Goal: Navigation & Orientation: Understand site structure

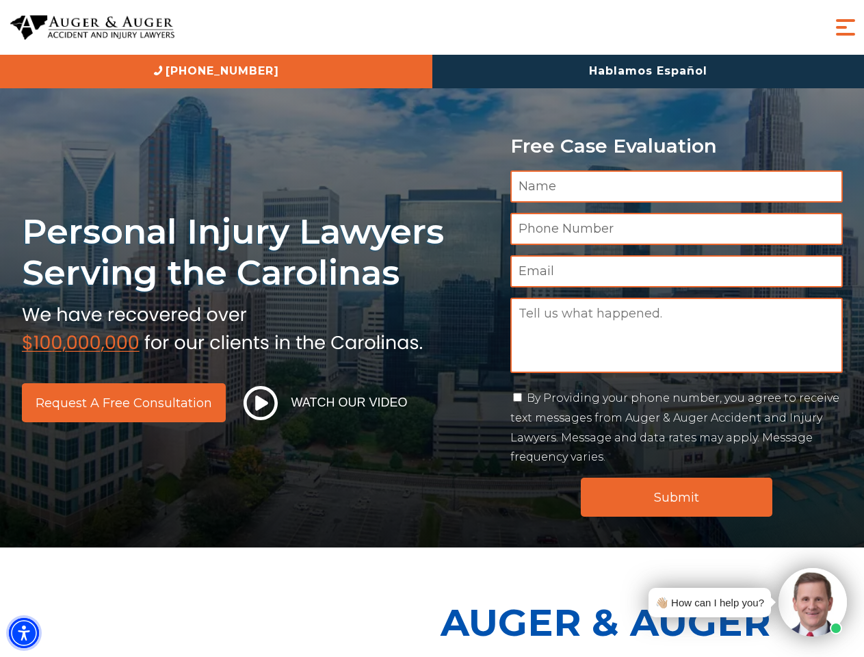
click at [24, 633] on img "Accessibility Menu" at bounding box center [24, 633] width 30 height 30
